Goal: Information Seeking & Learning: Learn about a topic

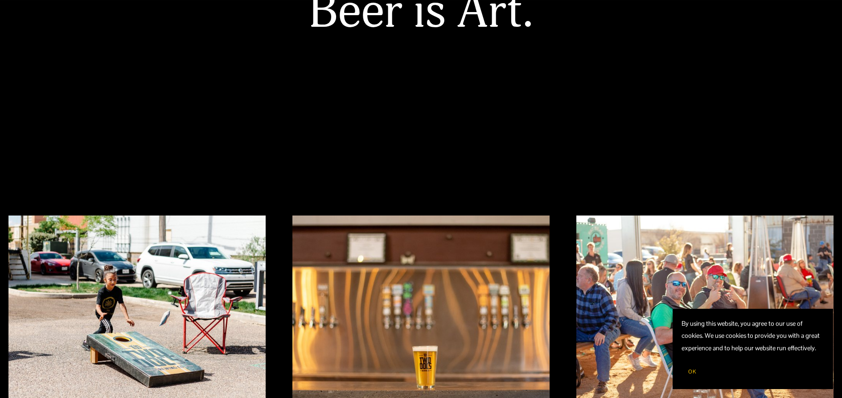
scroll to position [223, 0]
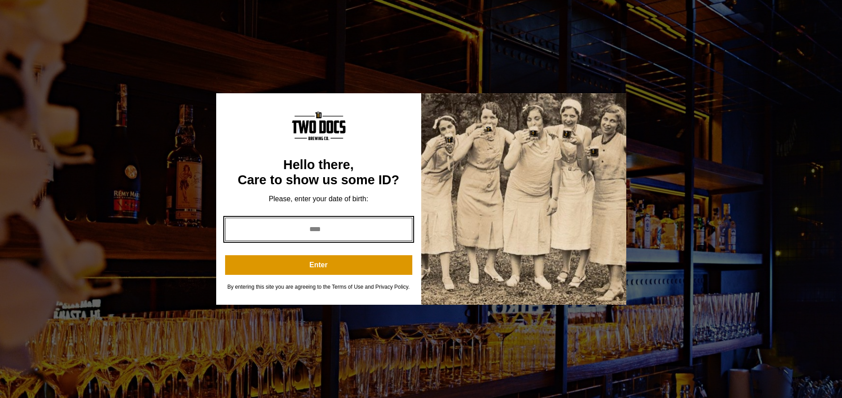
click at [303, 231] on input "year" at bounding box center [318, 229] width 187 height 23
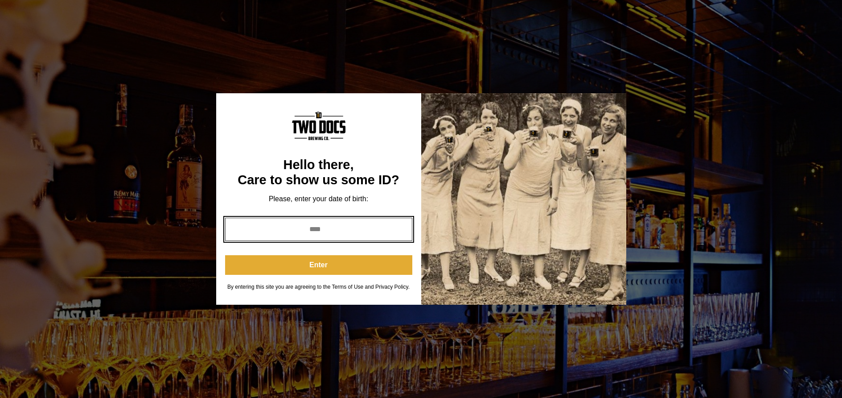
type input "****"
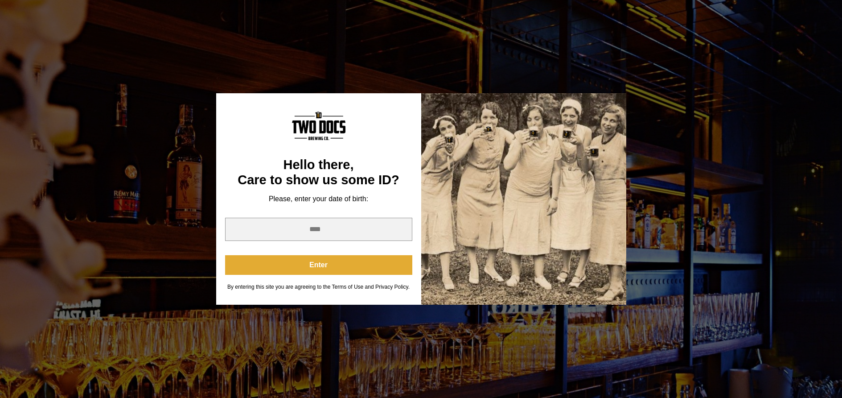
click at [322, 266] on button "Enter" at bounding box center [318, 265] width 187 height 20
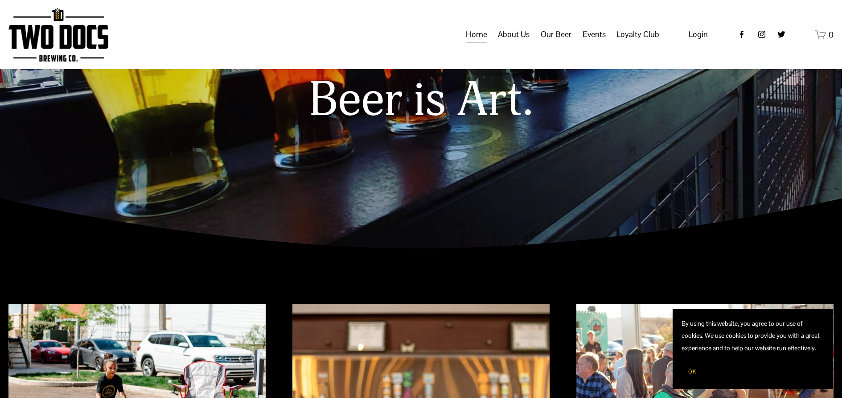
scroll to position [0, 0]
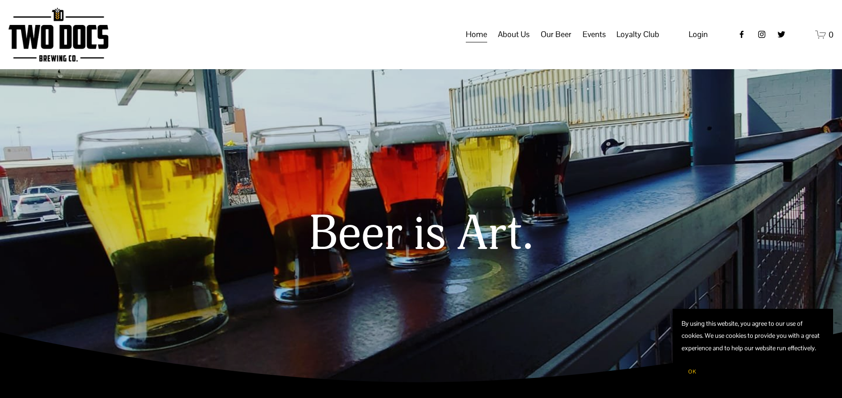
click at [515, 42] on span "About Us" at bounding box center [514, 34] width 32 height 15
click at [0, 0] on span "Our Mission" at bounding box center [0, 0] width 0 height 0
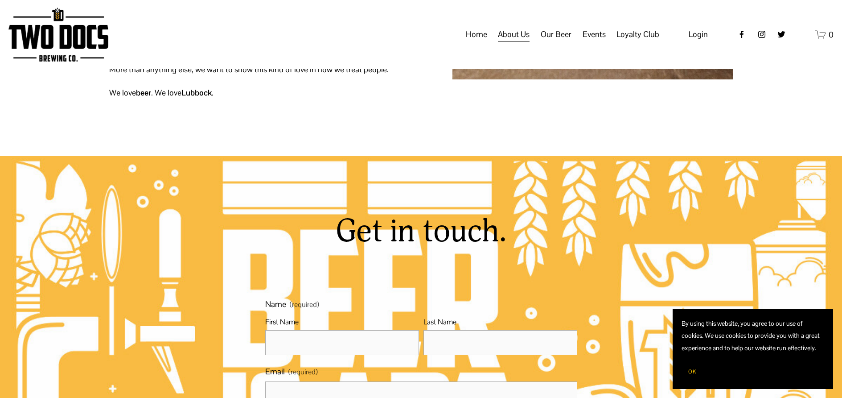
scroll to position [210, 0]
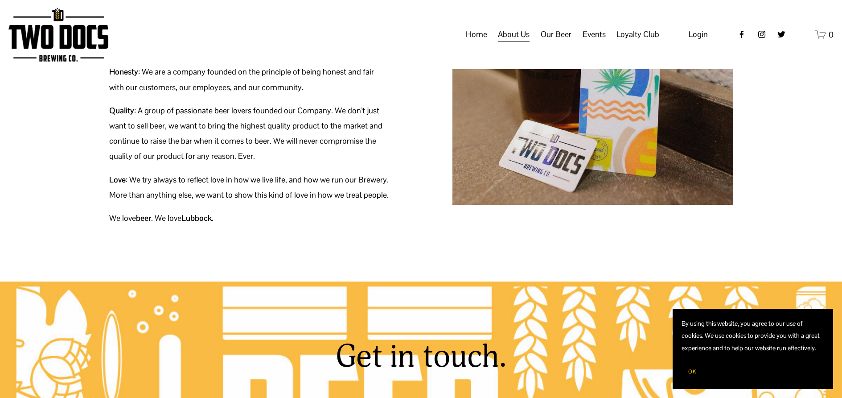
click at [0, 0] on span "Green Initiative" at bounding box center [0, 0] width 0 height 0
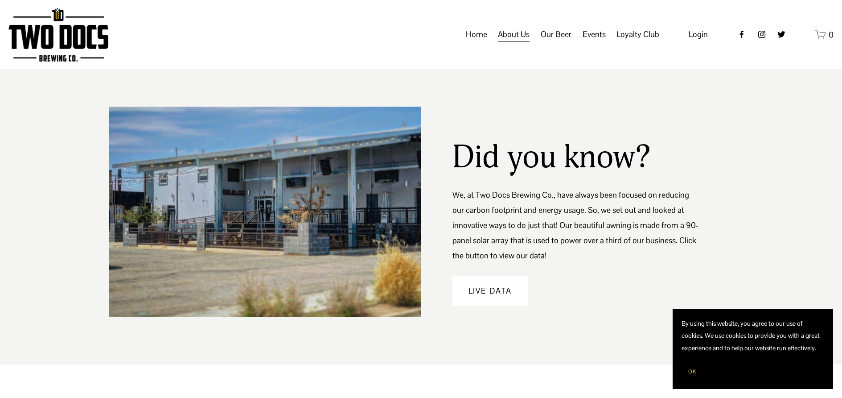
click at [472, 43] on link "Home" at bounding box center [476, 34] width 21 height 17
